Goal: Transaction & Acquisition: Subscribe to service/newsletter

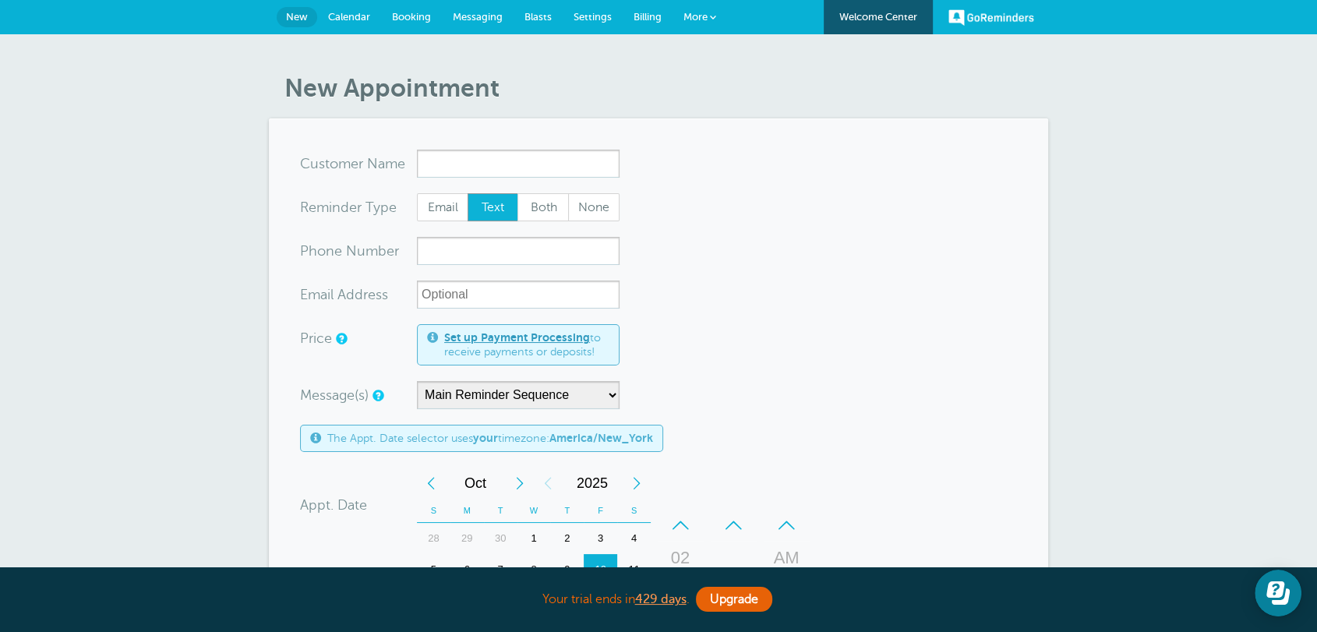
click at [650, 16] on span "Billing" at bounding box center [647, 17] width 28 height 12
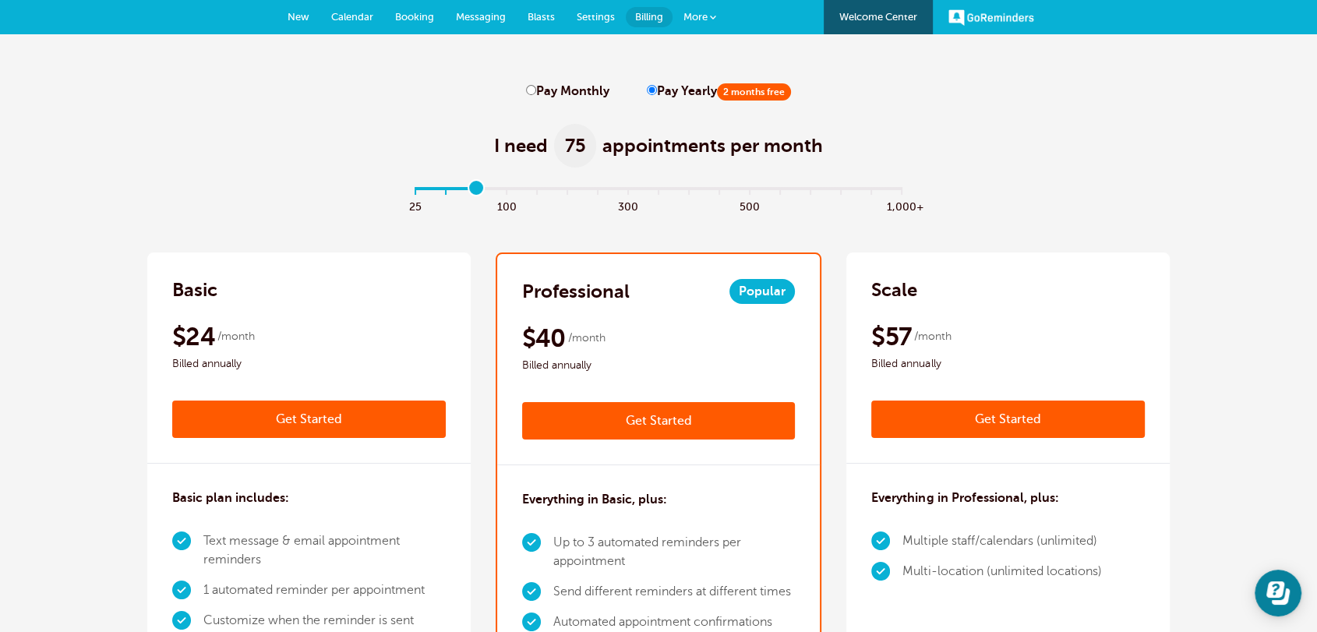
drag, startPoint x: 417, startPoint y: 189, endPoint x: 484, endPoint y: 189, distance: 67.0
type input "2"
click at [484, 190] on input "range" at bounding box center [659, 191] width 504 height 3
click at [531, 91] on input "Pay Monthly" at bounding box center [531, 90] width 10 height 10
radio input "true"
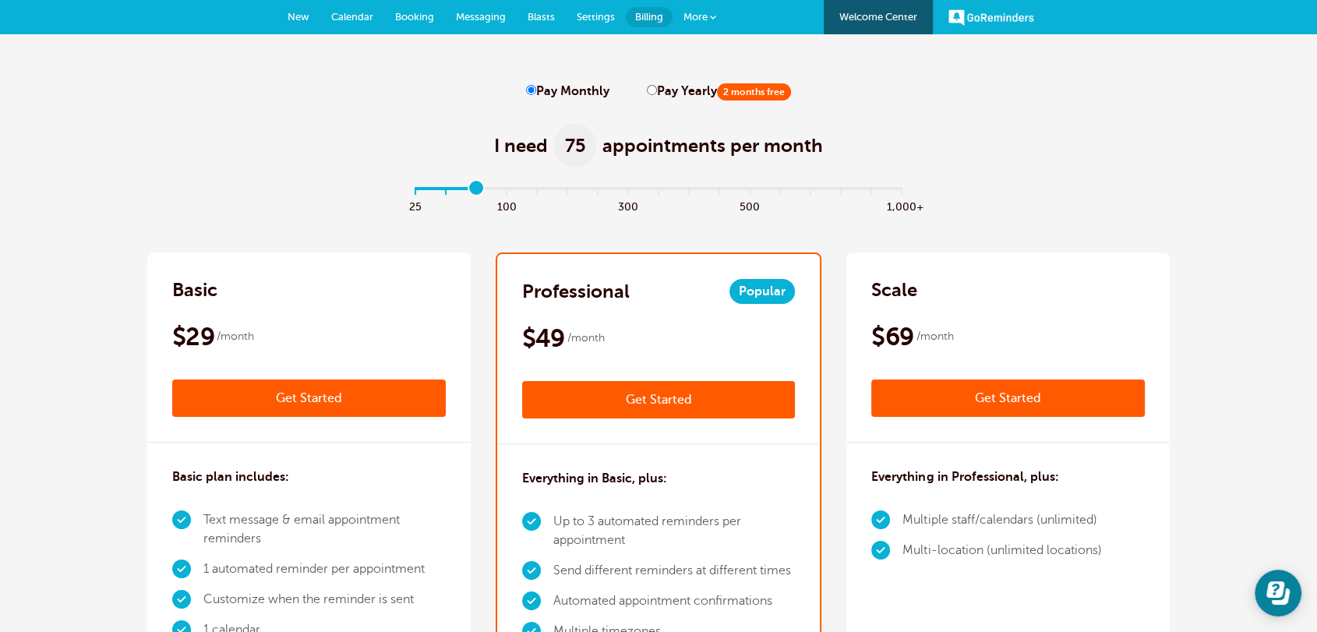
click at [640, 90] on div "Pay Monthly Pay Yearly 2 months free" at bounding box center [658, 91] width 265 height 15
click at [647, 93] on input "Pay Yearly 2 months free" at bounding box center [652, 90] width 10 height 10
radio input "true"
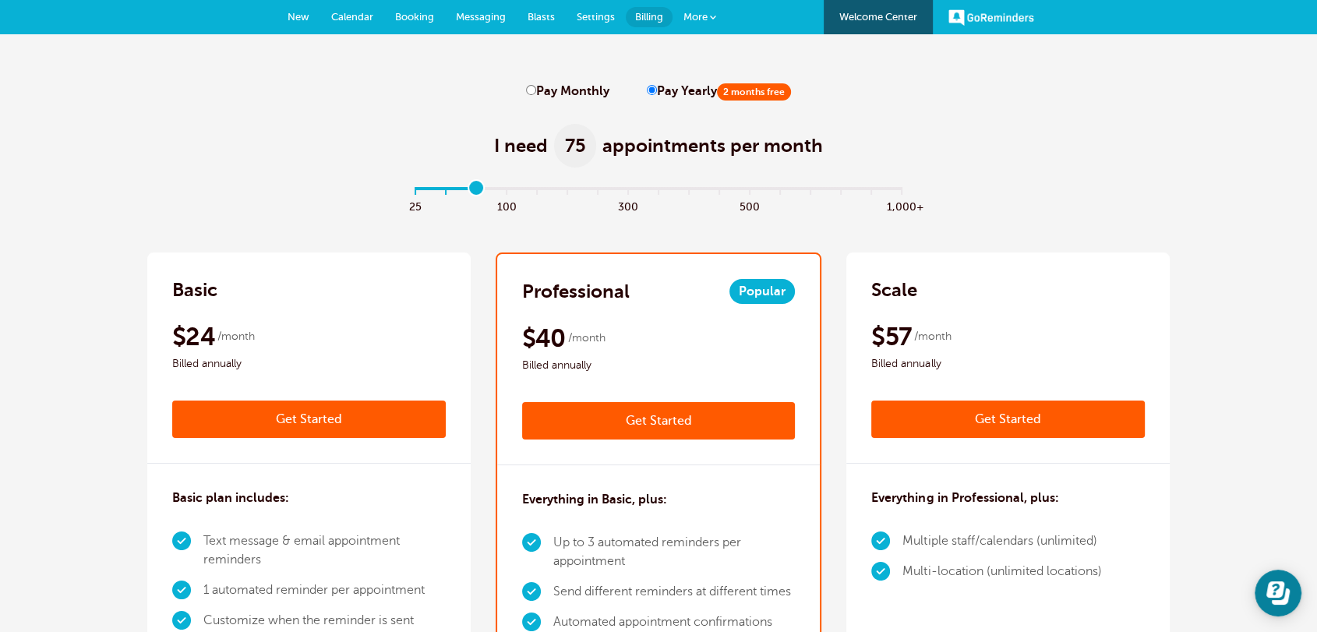
click at [1002, 167] on div "I need 75 appointments per month" at bounding box center [658, 137] width 1022 height 76
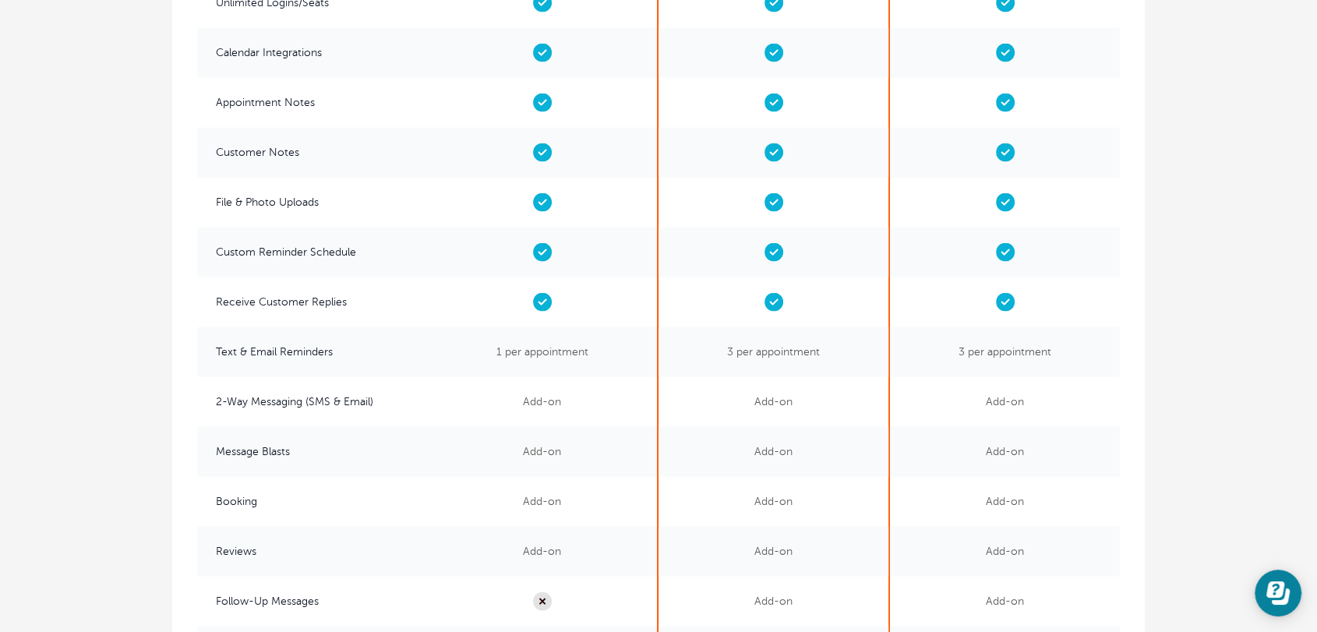
scroll to position [3433, 0]
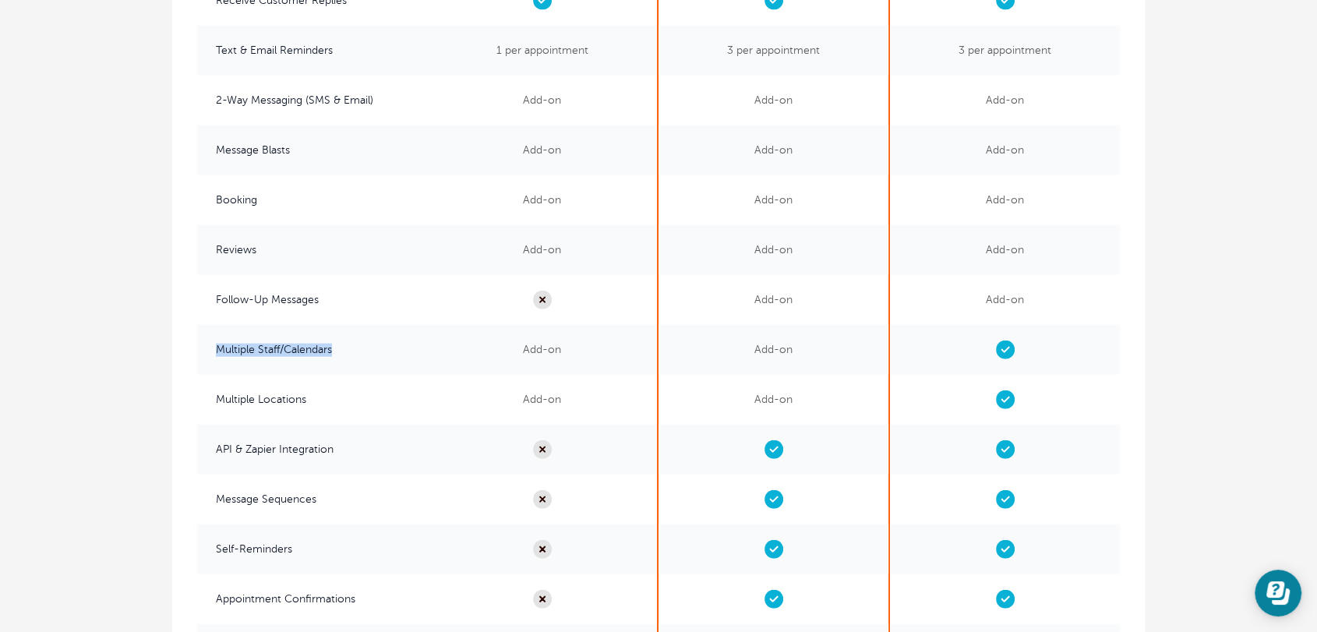
drag, startPoint x: 342, startPoint y: 353, endPoint x: 212, endPoint y: 357, distance: 130.2
click at [212, 357] on span "Multiple Staff/Calendars" at bounding box center [312, 350] width 230 height 50
copy span "Multiple Staff/Calendars"
click at [330, 394] on span "Multiple Locations" at bounding box center [312, 400] width 230 height 50
drag, startPoint x: 316, startPoint y: 405, endPoint x: 206, endPoint y: 407, distance: 110.6
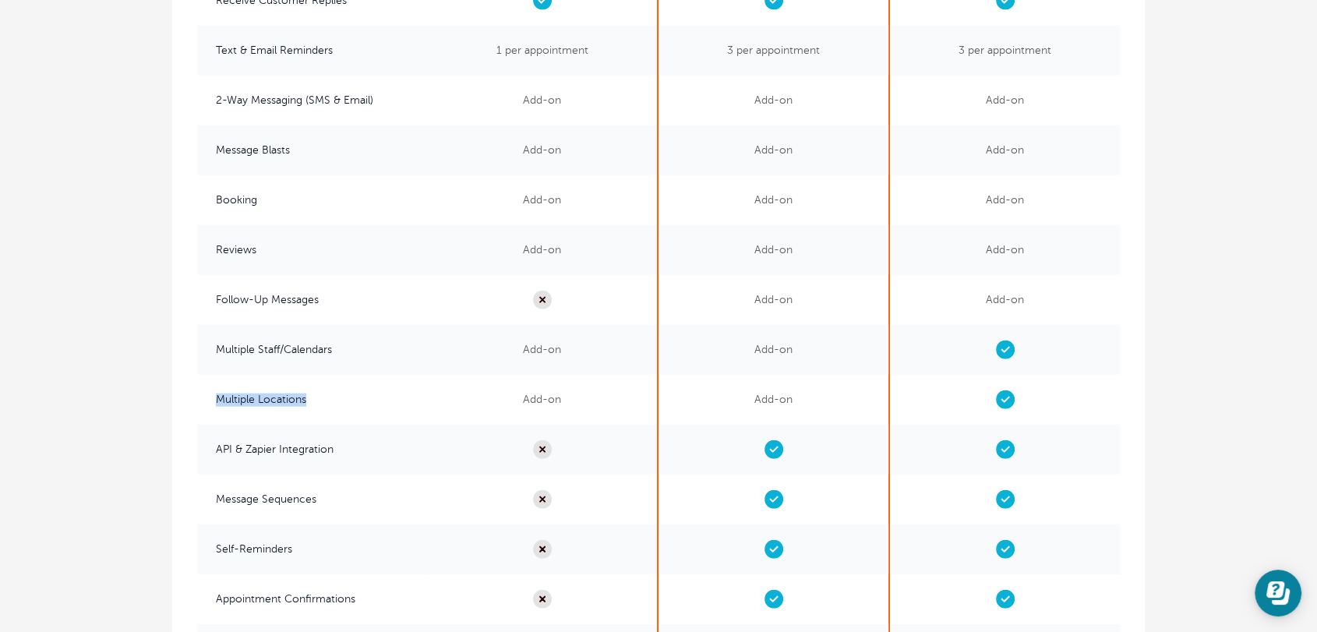
click at [206, 407] on span "Multiple Locations" at bounding box center [312, 400] width 230 height 50
copy span "Multiple Locations"
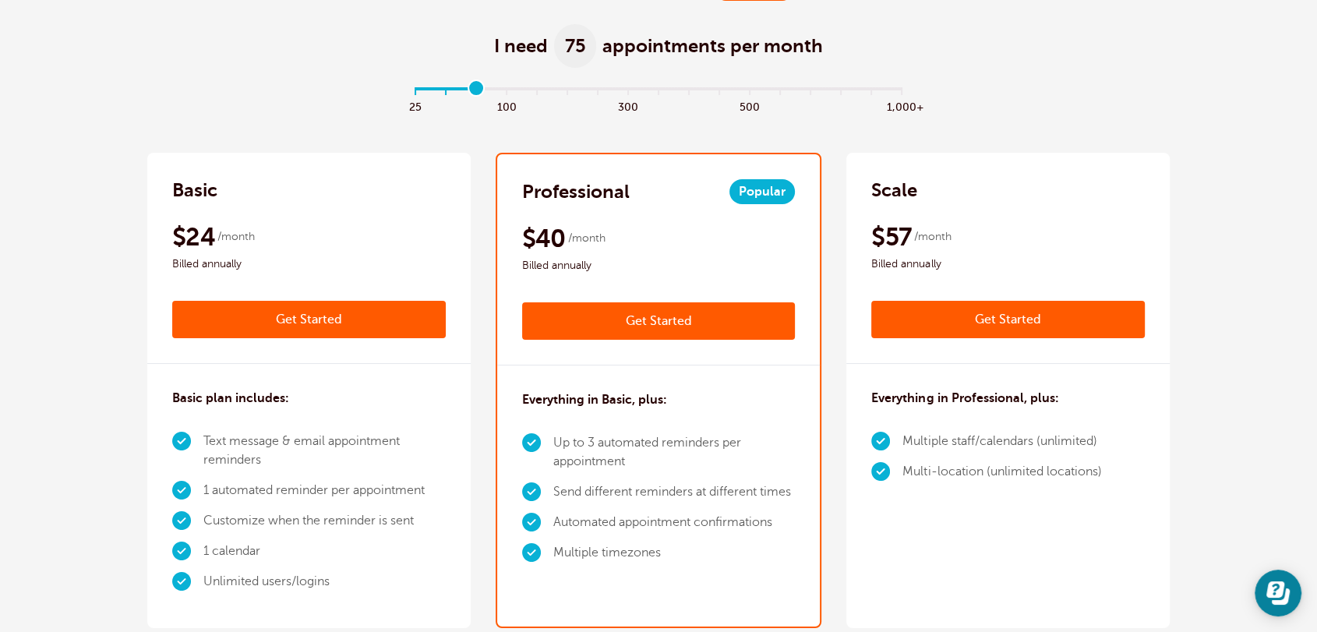
scroll to position [0, 0]
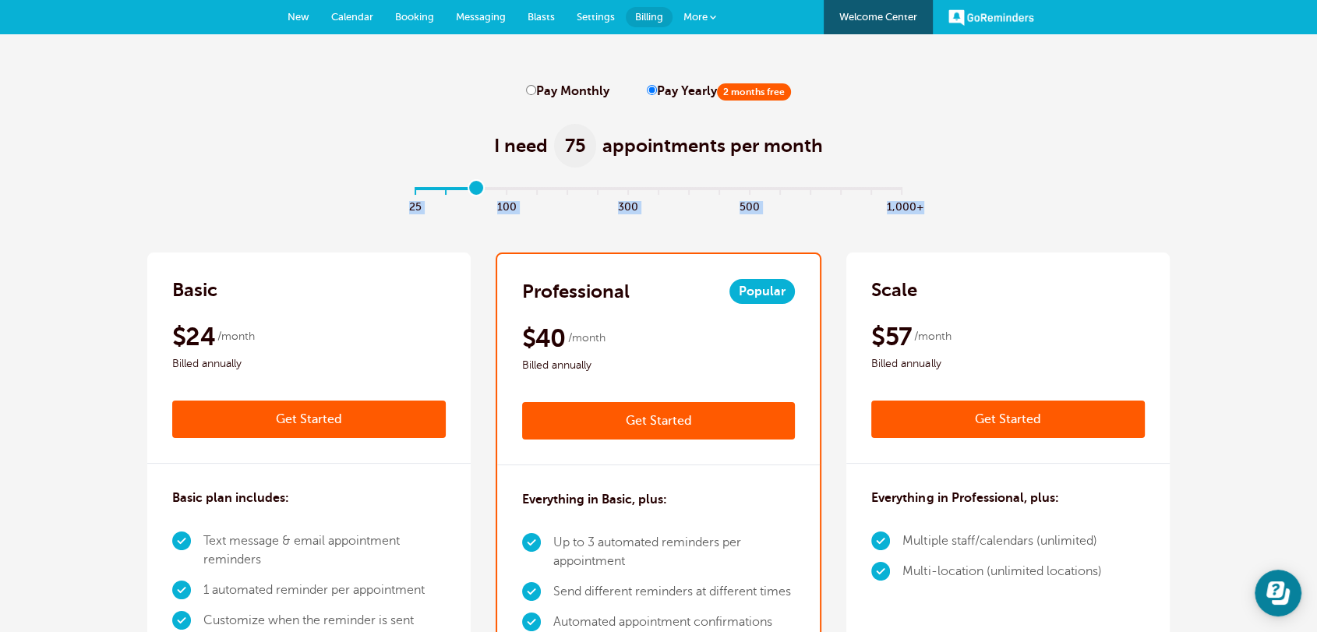
drag, startPoint x: 466, startPoint y: 185, endPoint x: 457, endPoint y: 190, distance: 9.8
drag, startPoint x: 474, startPoint y: 187, endPoint x: 391, endPoint y: 192, distance: 82.7
click at [407, 192] on input "range" at bounding box center [659, 191] width 504 height 3
drag, startPoint x: 425, startPoint y: 189, endPoint x: 436, endPoint y: 189, distance: 10.9
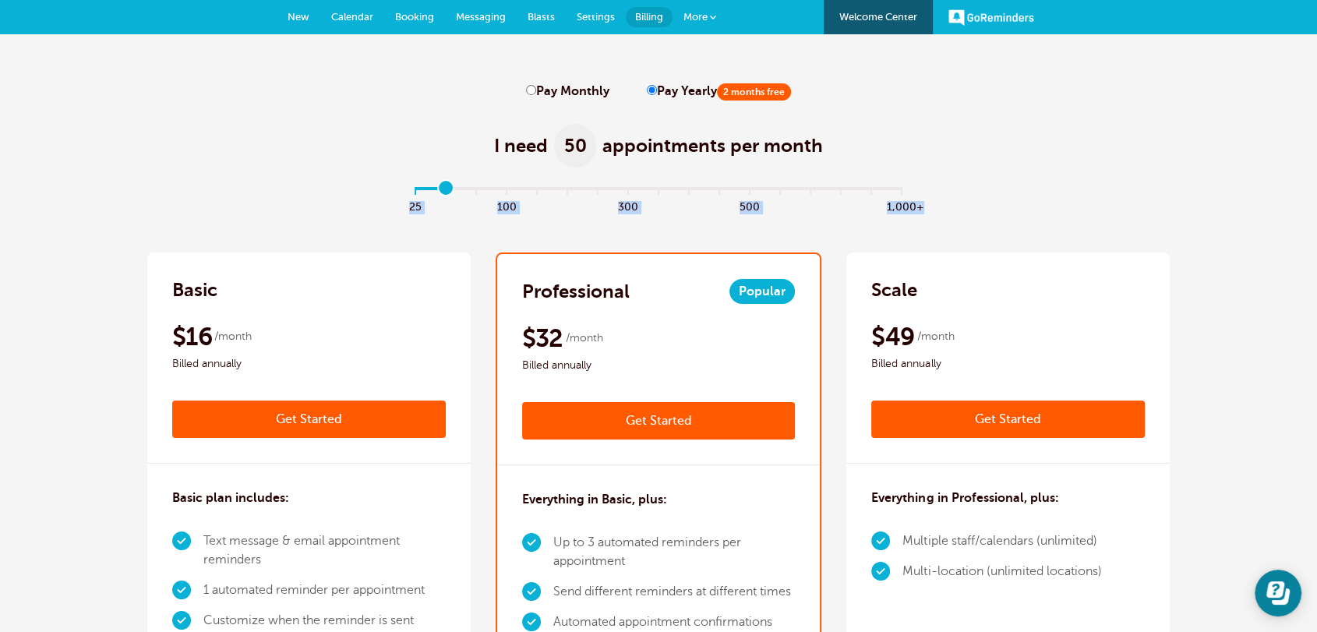
click at [436, 190] on input "range" at bounding box center [659, 191] width 504 height 3
drag, startPoint x: 443, startPoint y: 189, endPoint x: 393, endPoint y: 189, distance: 49.9
click at [407, 190] on input "range" at bounding box center [659, 191] width 504 height 3
drag, startPoint x: 428, startPoint y: 189, endPoint x: 452, endPoint y: 195, distance: 24.9
type input "1"
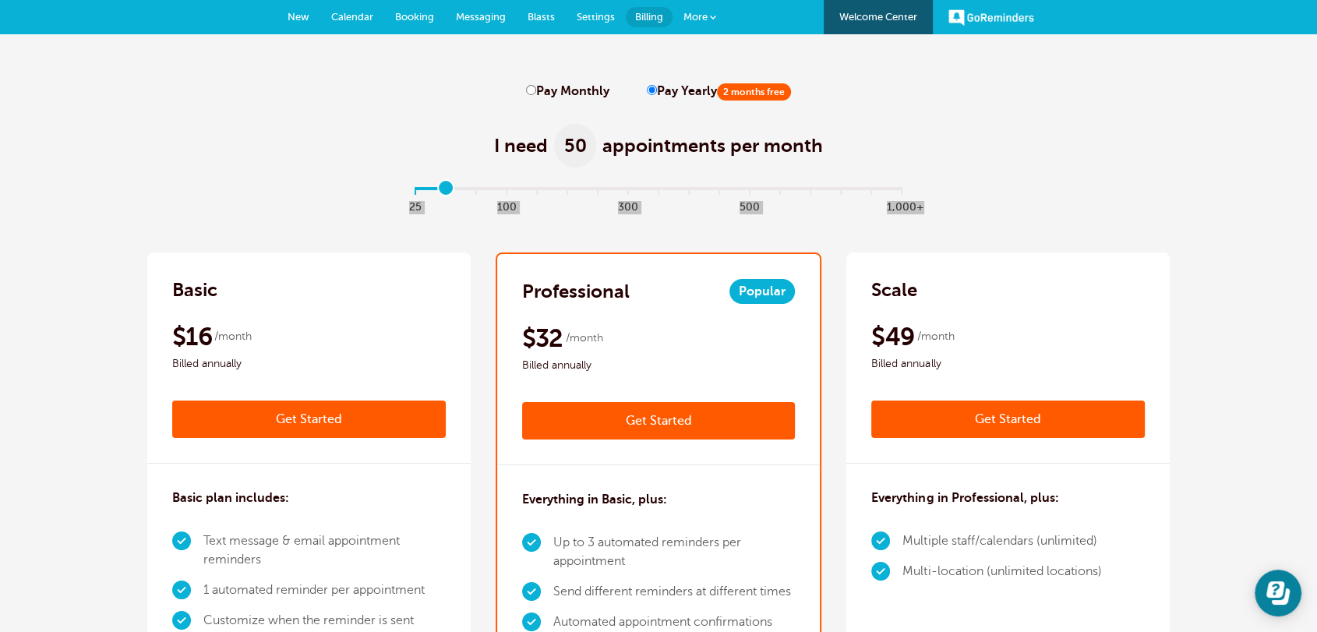
click at [451, 191] on input "range" at bounding box center [659, 191] width 504 height 3
click at [531, 90] on input "Pay Monthly" at bounding box center [531, 90] width 10 height 10
radio input "true"
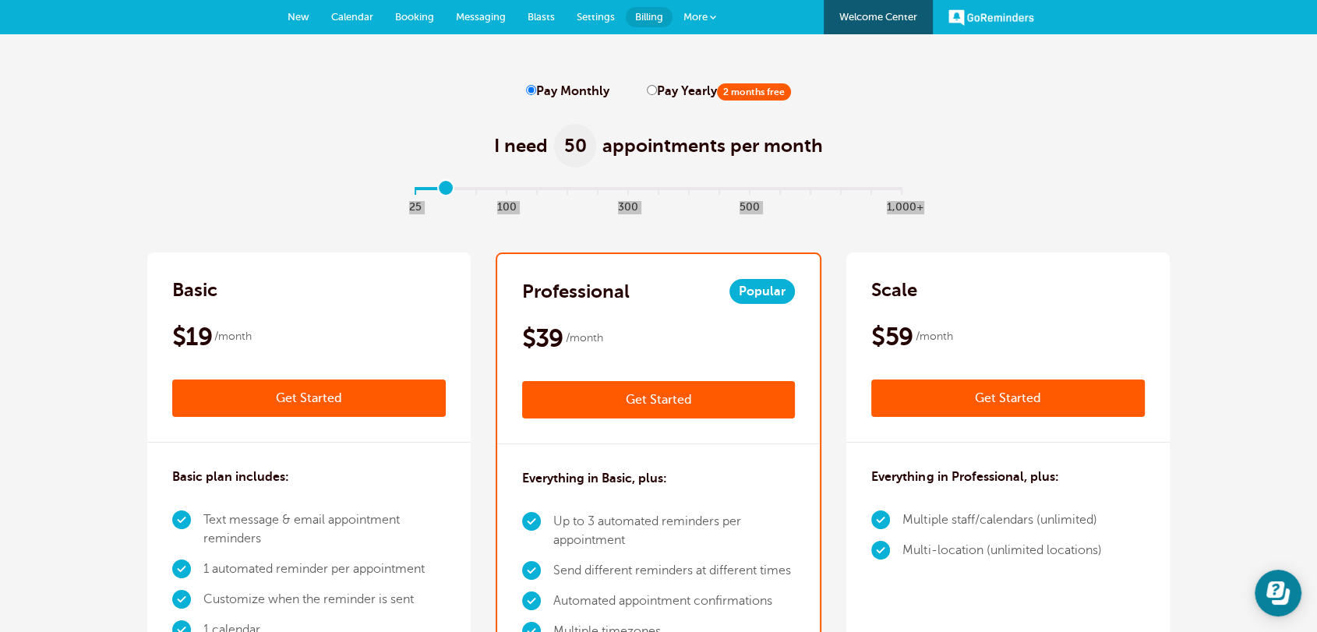
click at [651, 90] on input "Pay Yearly 2 months free" at bounding box center [652, 90] width 10 height 10
radio input "true"
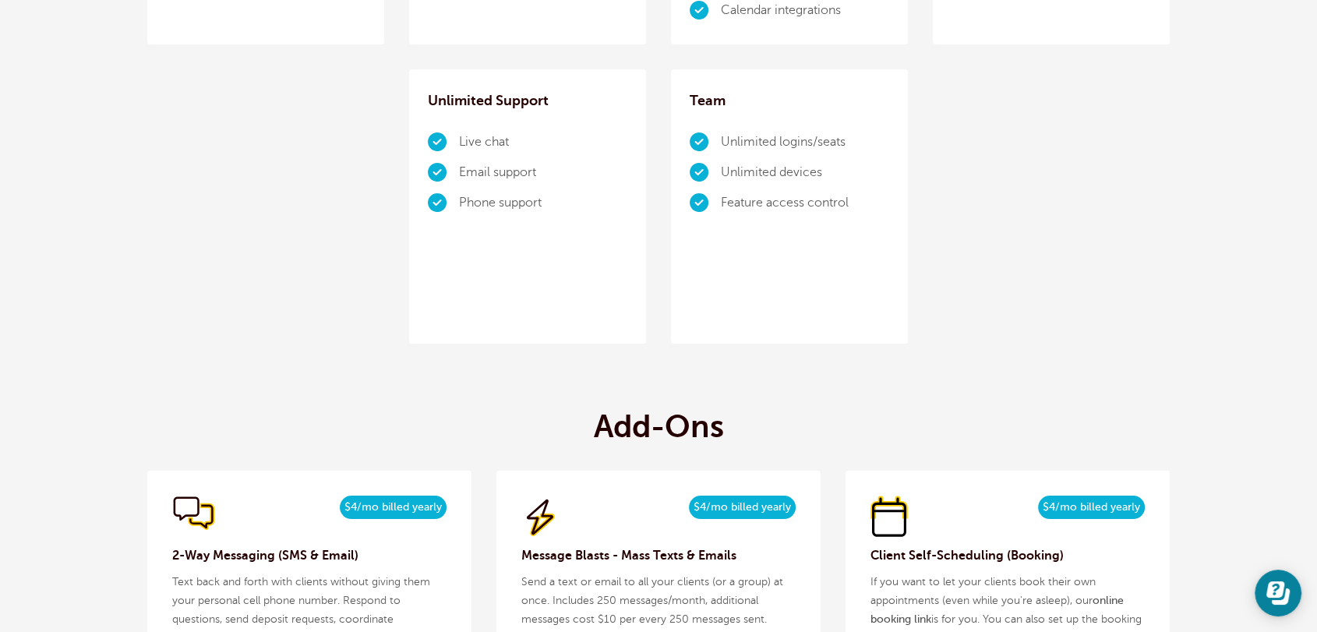
scroll to position [1615, 0]
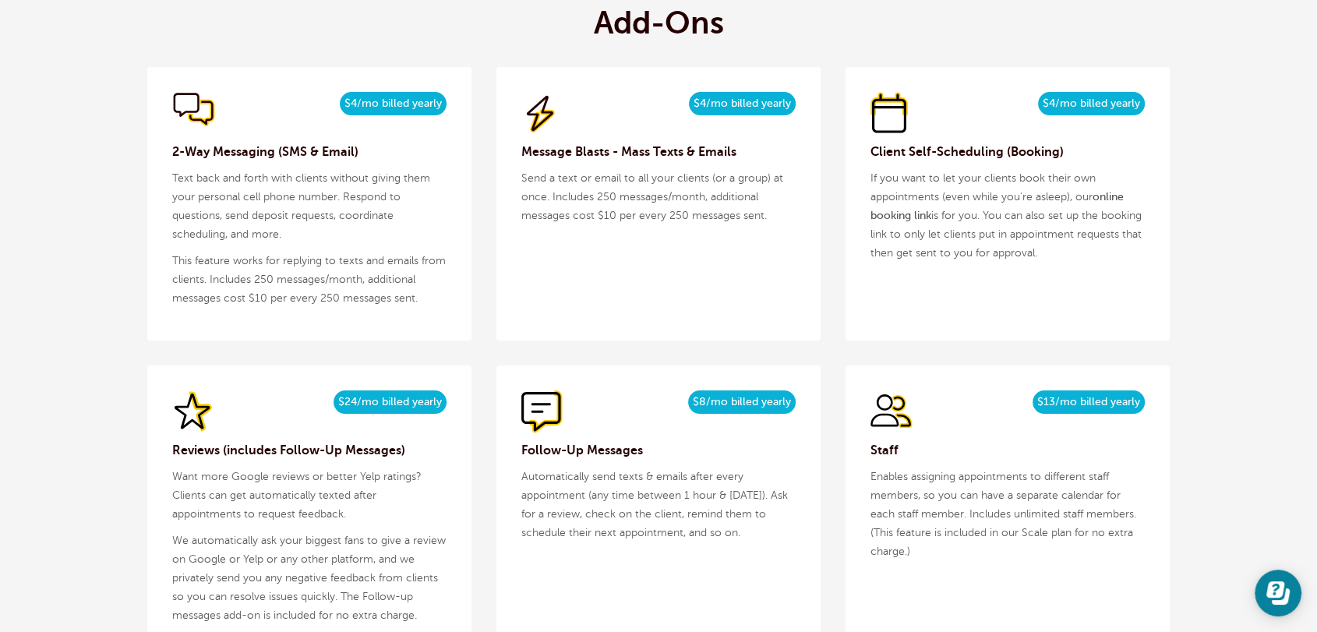
click at [369, 104] on span "$4/mo billed yearly" at bounding box center [393, 103] width 107 height 23
copy div "$4/mo billed yearly"
